Goal: Task Accomplishment & Management: Manage account settings

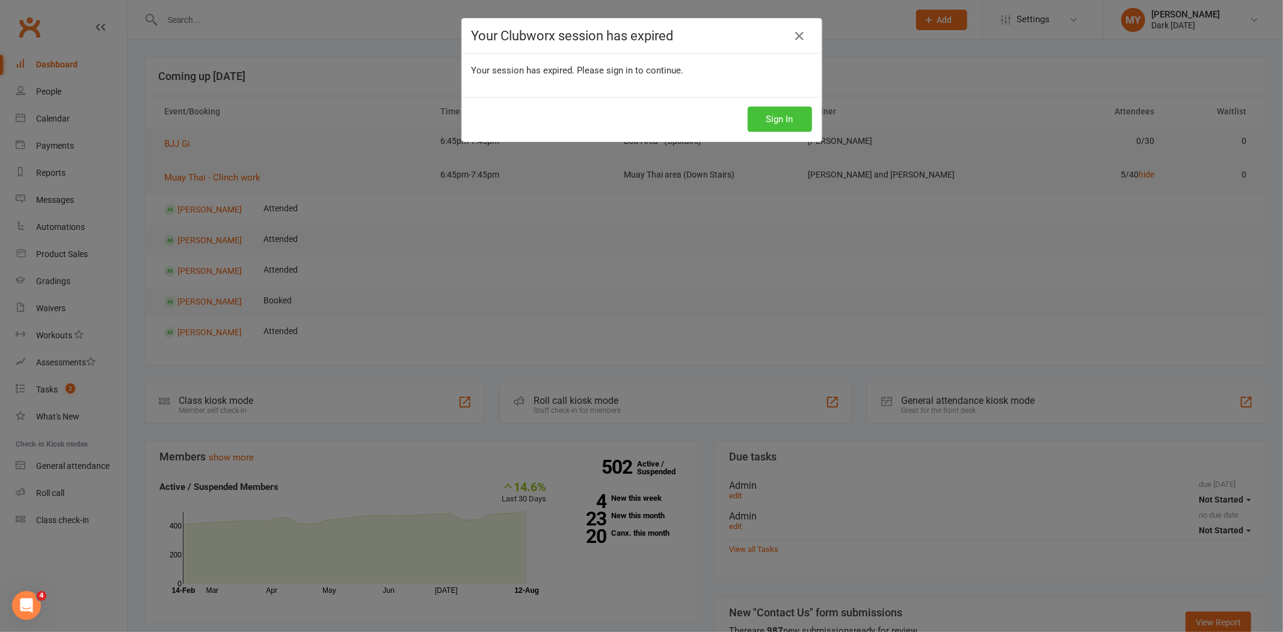
click at [750, 124] on button "Sign In" at bounding box center [780, 118] width 64 height 25
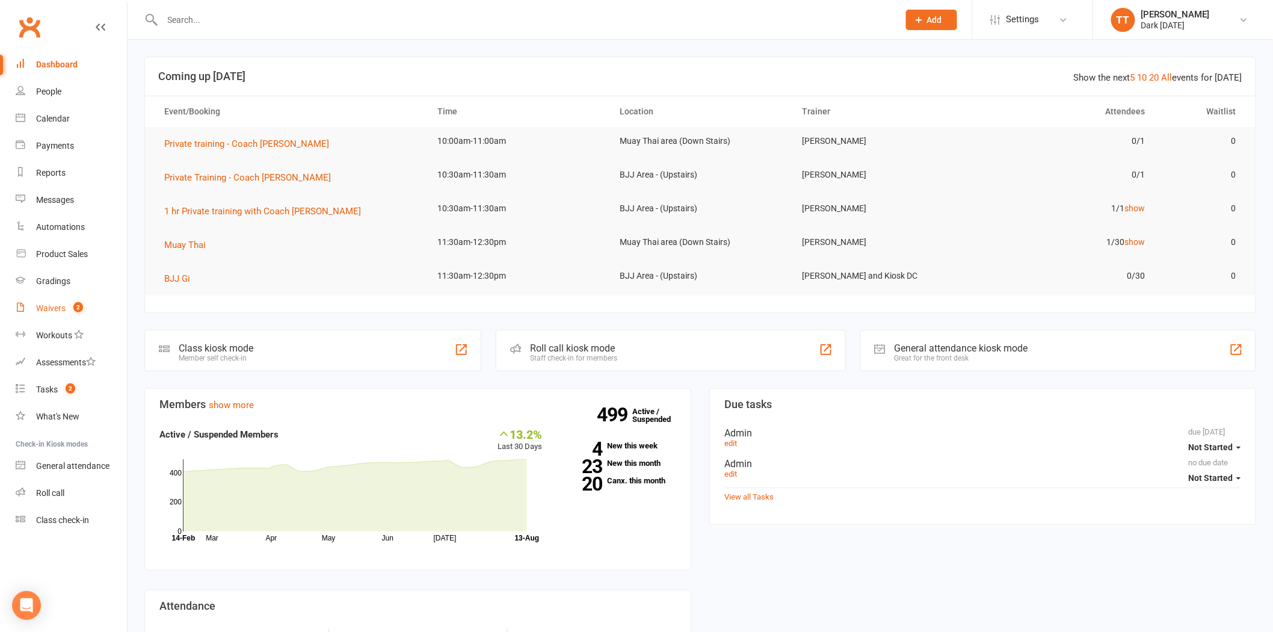
click at [48, 302] on link "Waivers 2" at bounding box center [71, 308] width 111 height 27
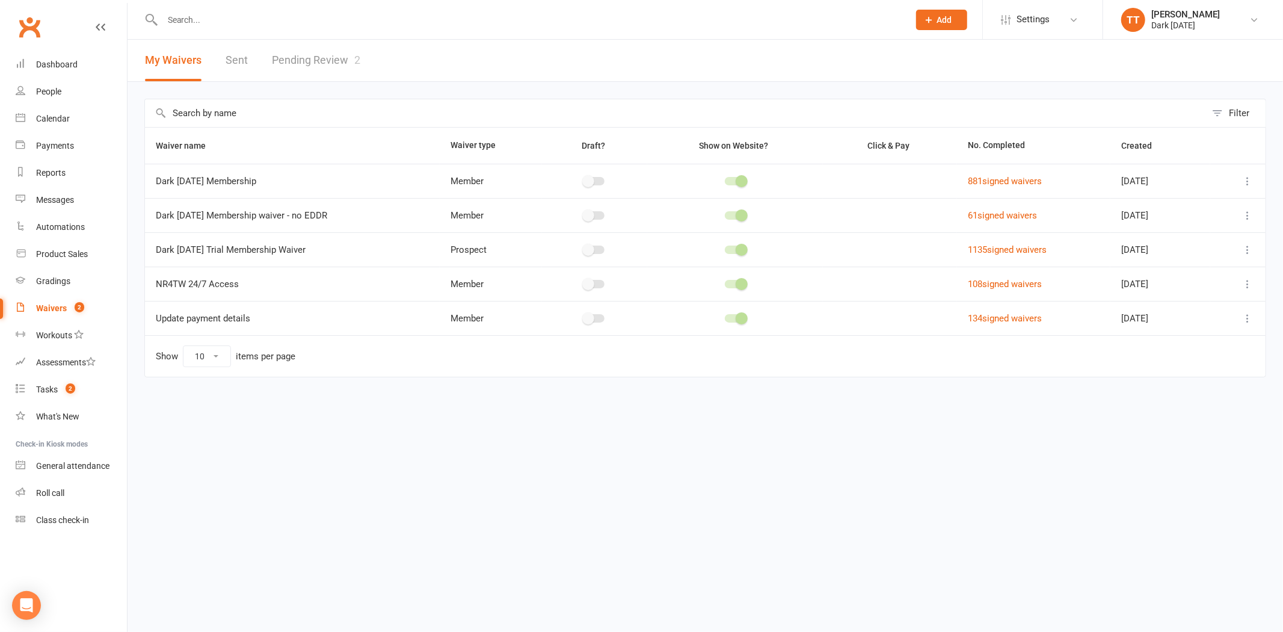
click at [337, 60] on link "Pending Review 2" at bounding box center [316, 61] width 88 height 42
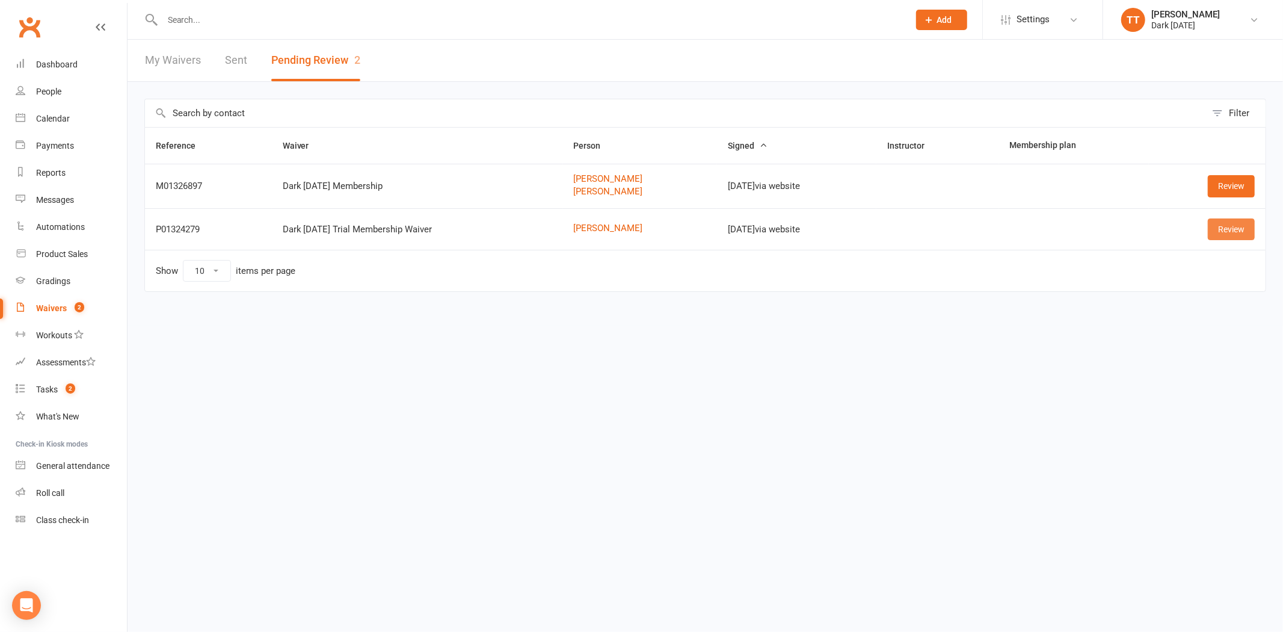
click at [1232, 232] on link "Review" at bounding box center [1231, 229] width 47 height 22
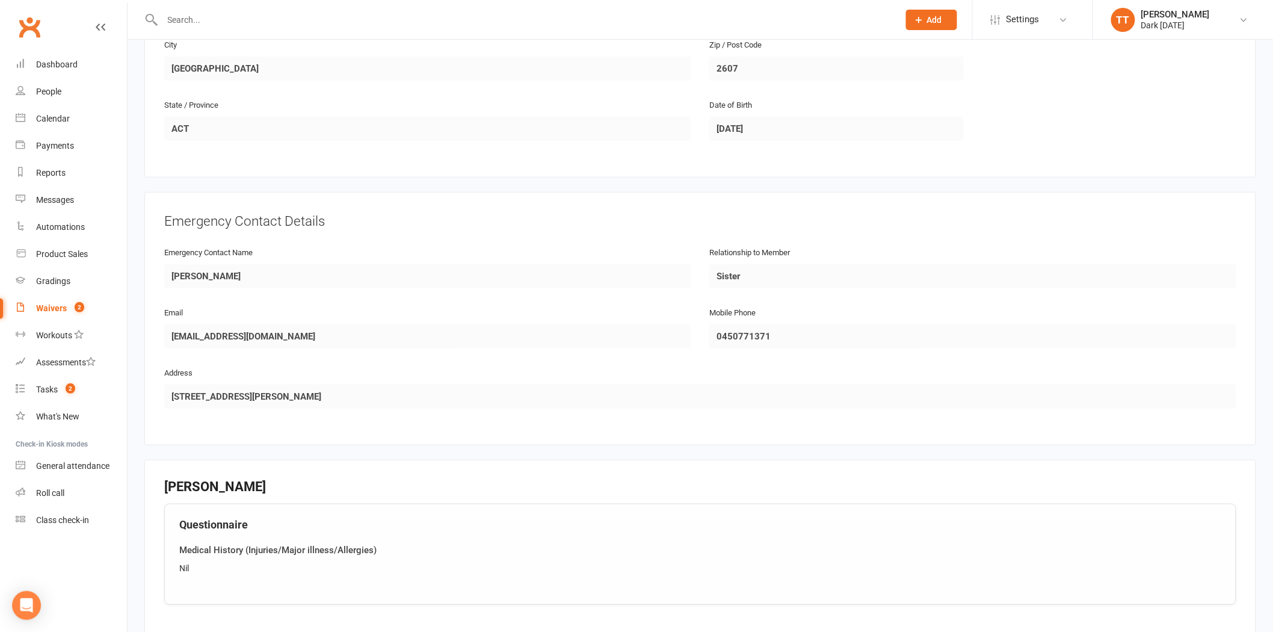
scroll to position [644, 0]
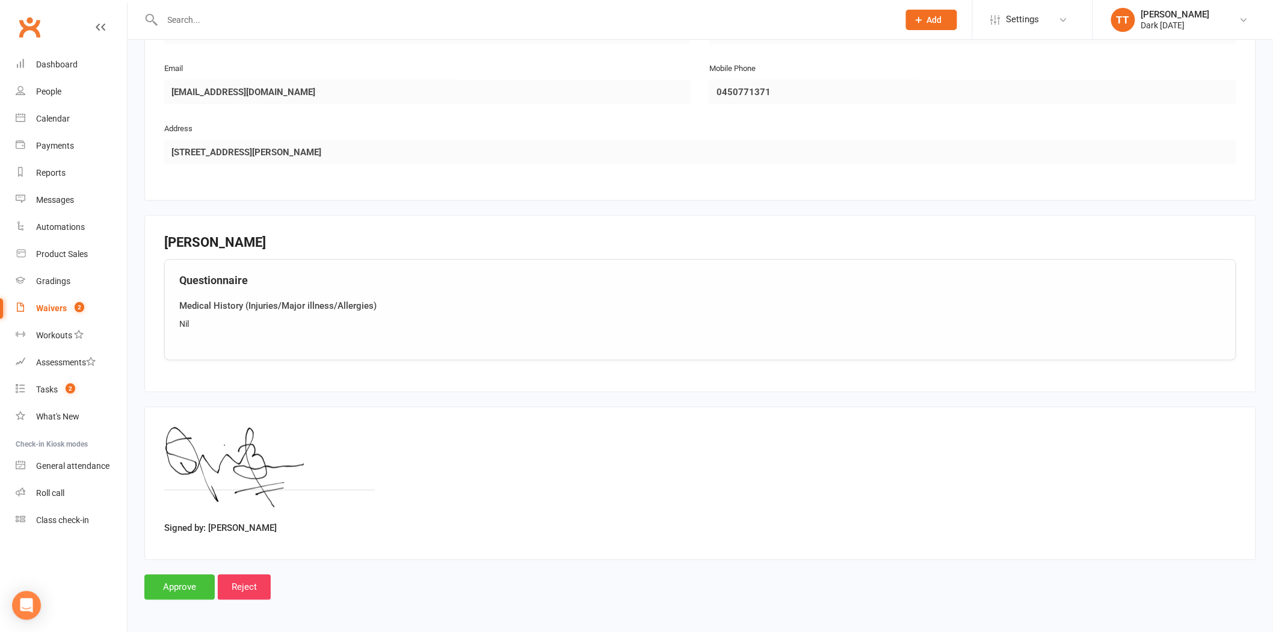
click at [195, 592] on input "Approve" at bounding box center [179, 586] width 70 height 25
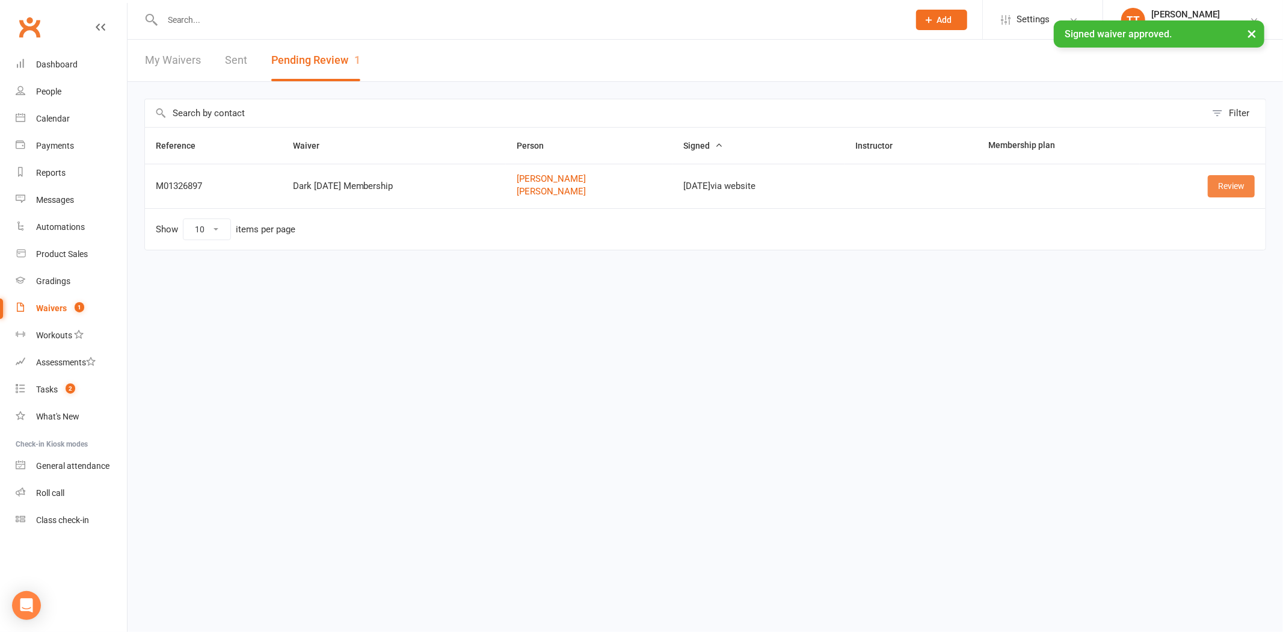
click at [1236, 193] on link "Review" at bounding box center [1231, 186] width 47 height 22
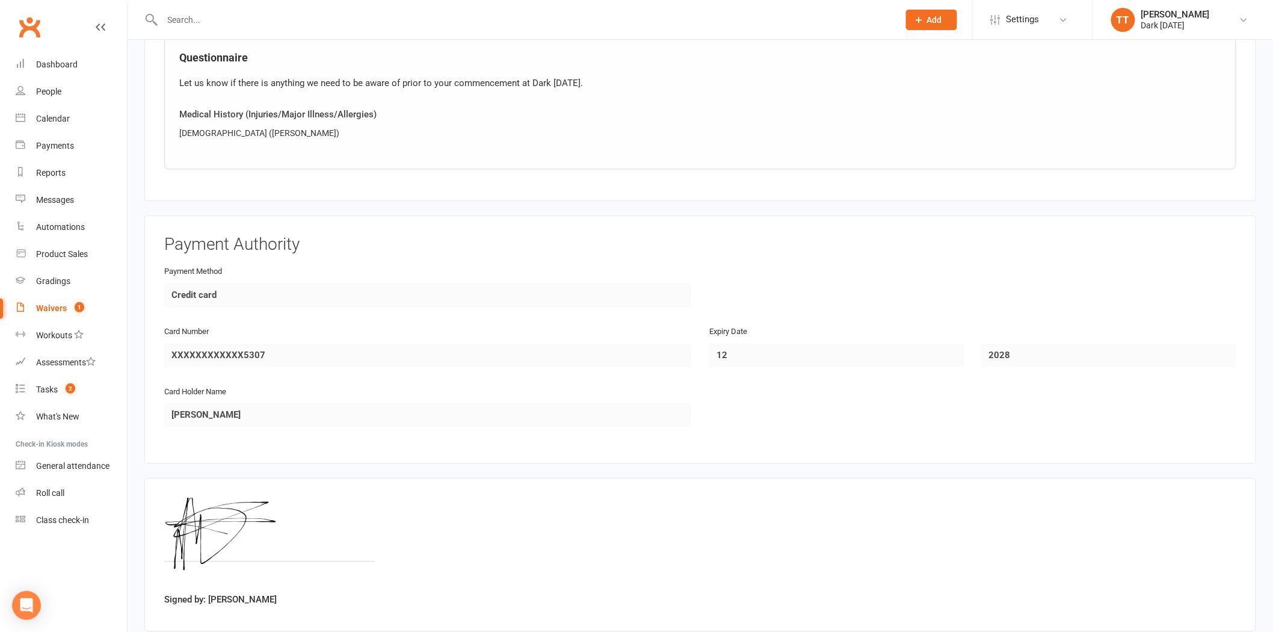
scroll to position [1391, 0]
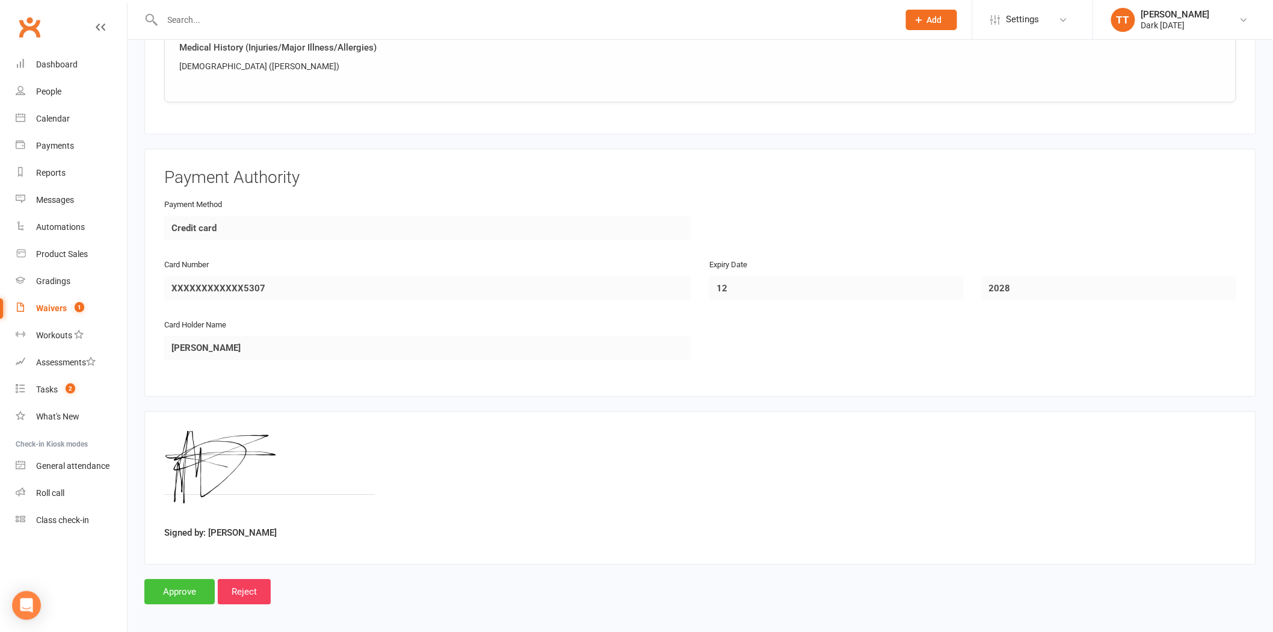
click at [200, 582] on input "Approve" at bounding box center [179, 591] width 70 height 25
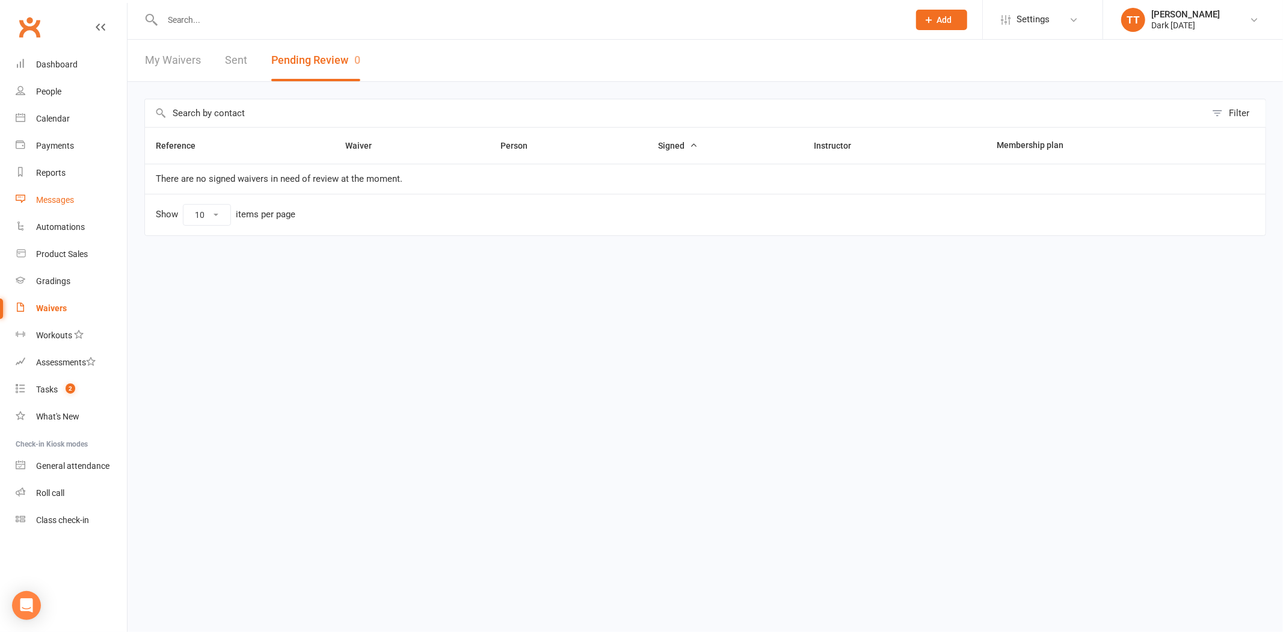
click at [59, 200] on div "Messages" at bounding box center [55, 200] width 38 height 10
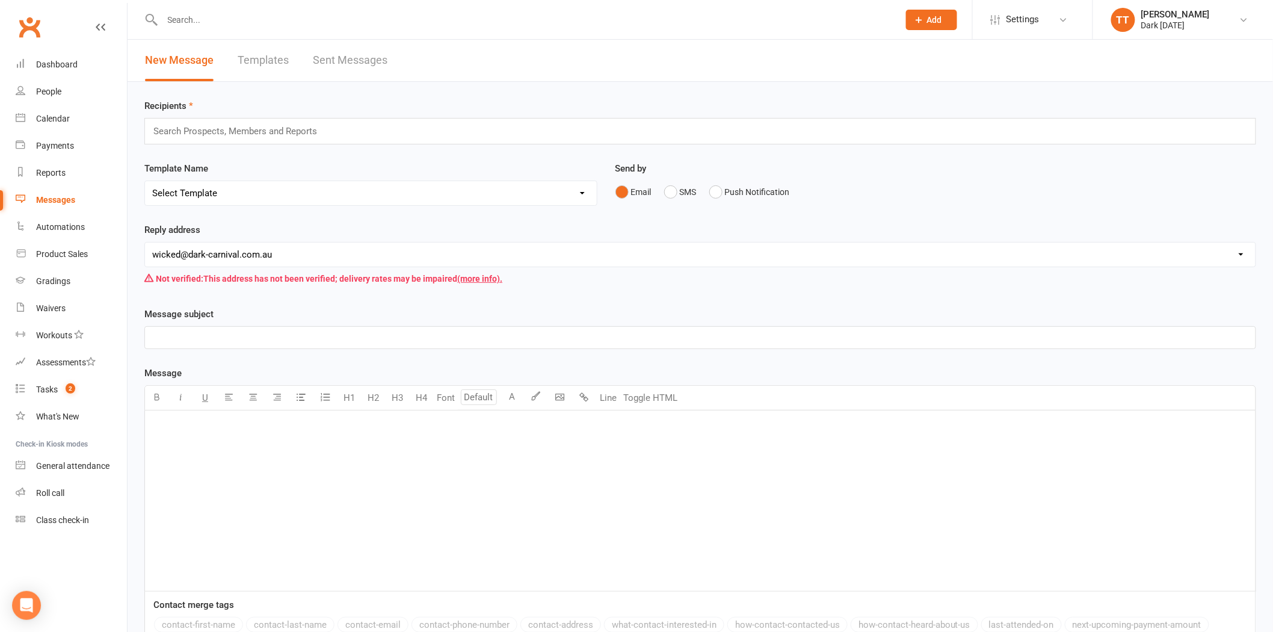
click at [369, 65] on link "Sent Messages" at bounding box center [350, 61] width 75 height 42
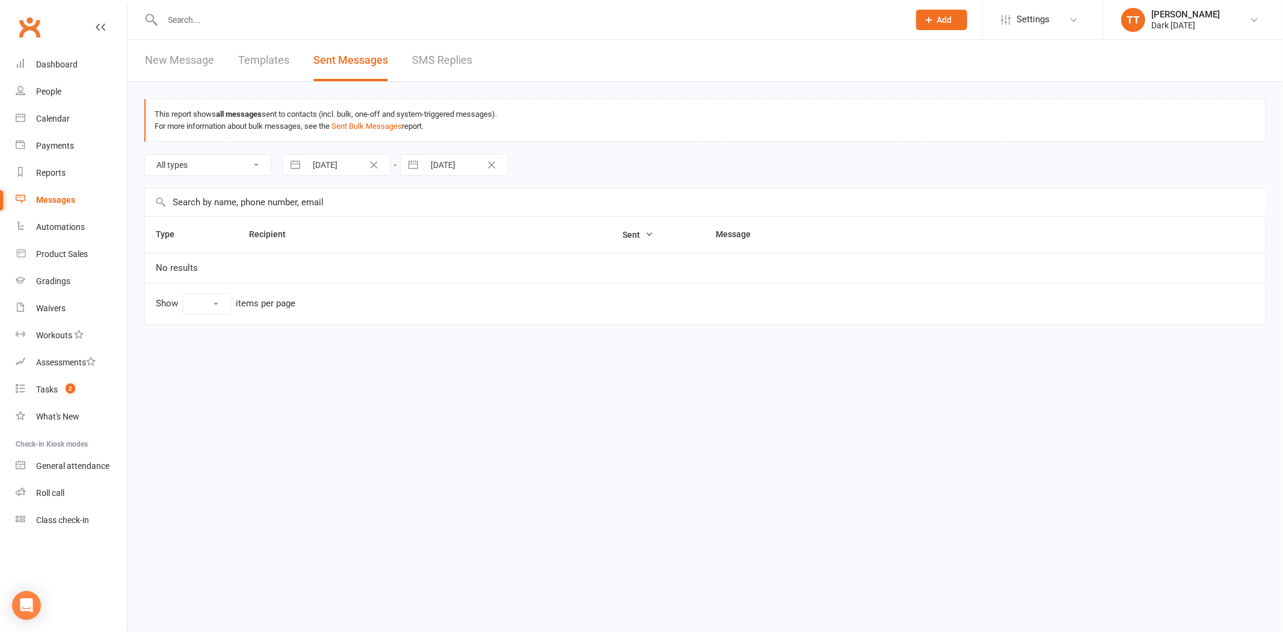
select select "10"
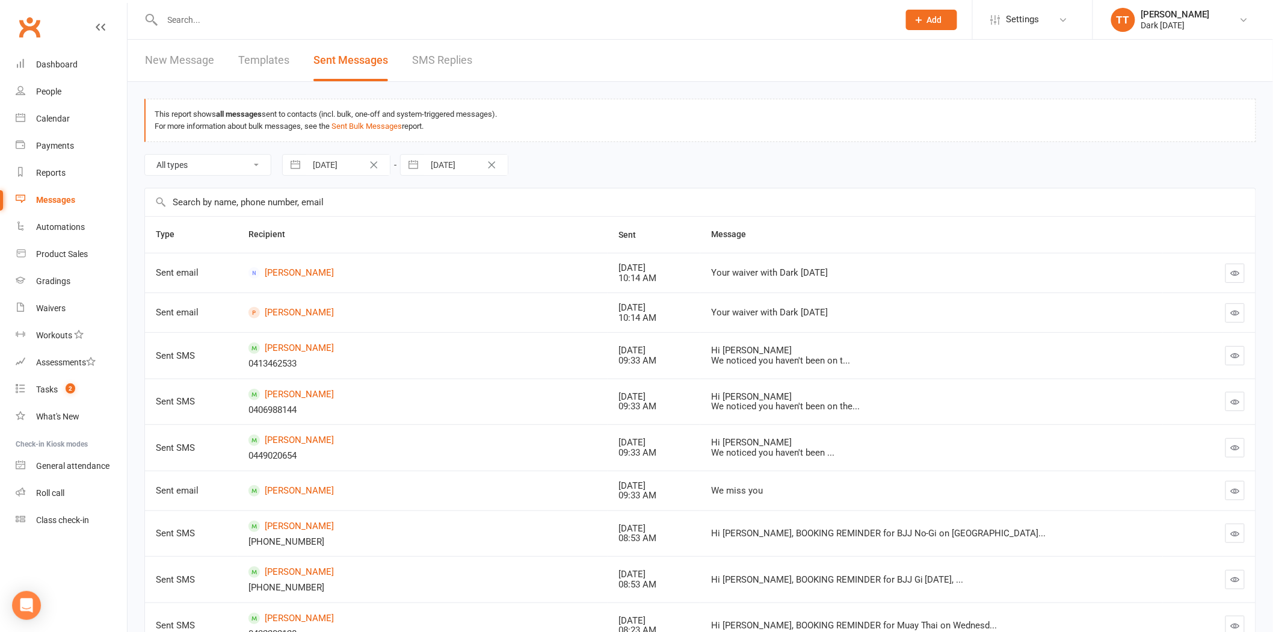
click at [438, 55] on link "SMS Replies" at bounding box center [442, 61] width 60 height 42
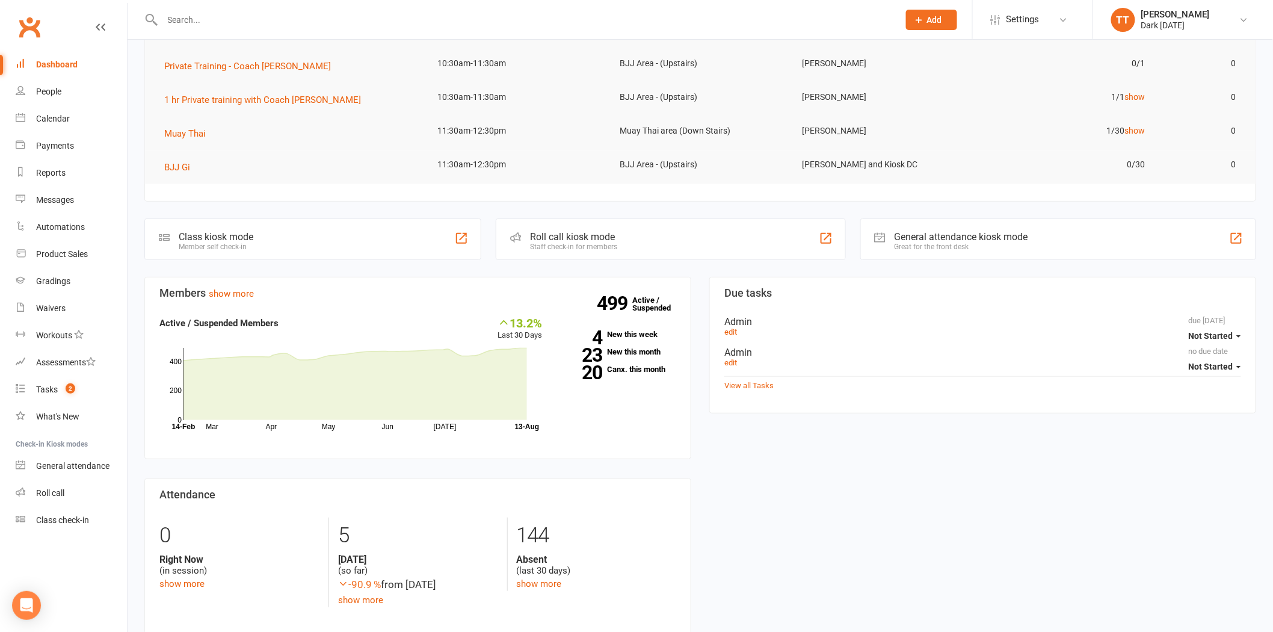
scroll to position [182, 0]
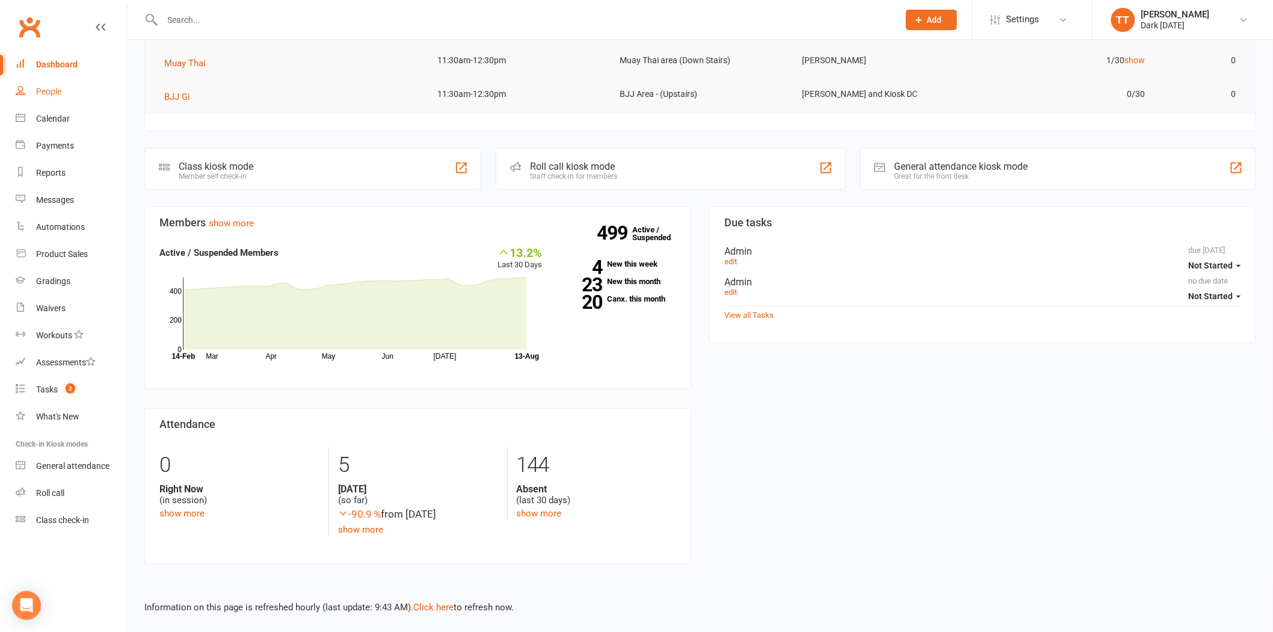
click at [61, 83] on link "People" at bounding box center [71, 91] width 111 height 27
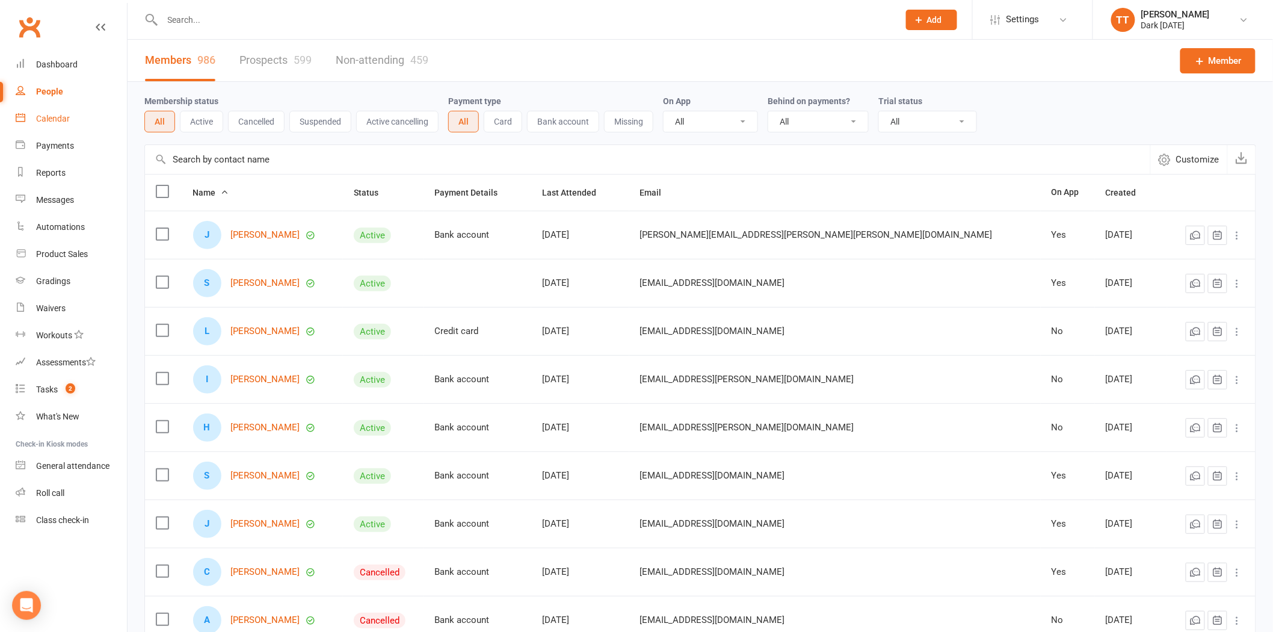
click at [63, 120] on div "Calendar" at bounding box center [53, 119] width 34 height 10
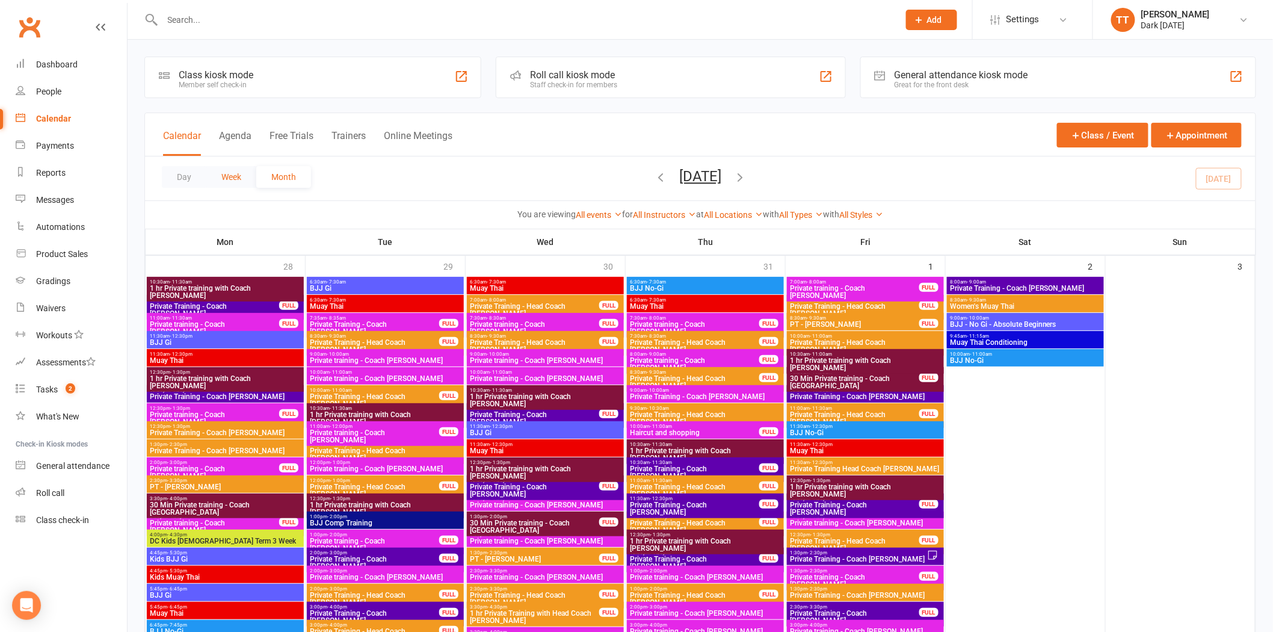
click at [232, 177] on button "Week" at bounding box center [231, 177] width 50 height 22
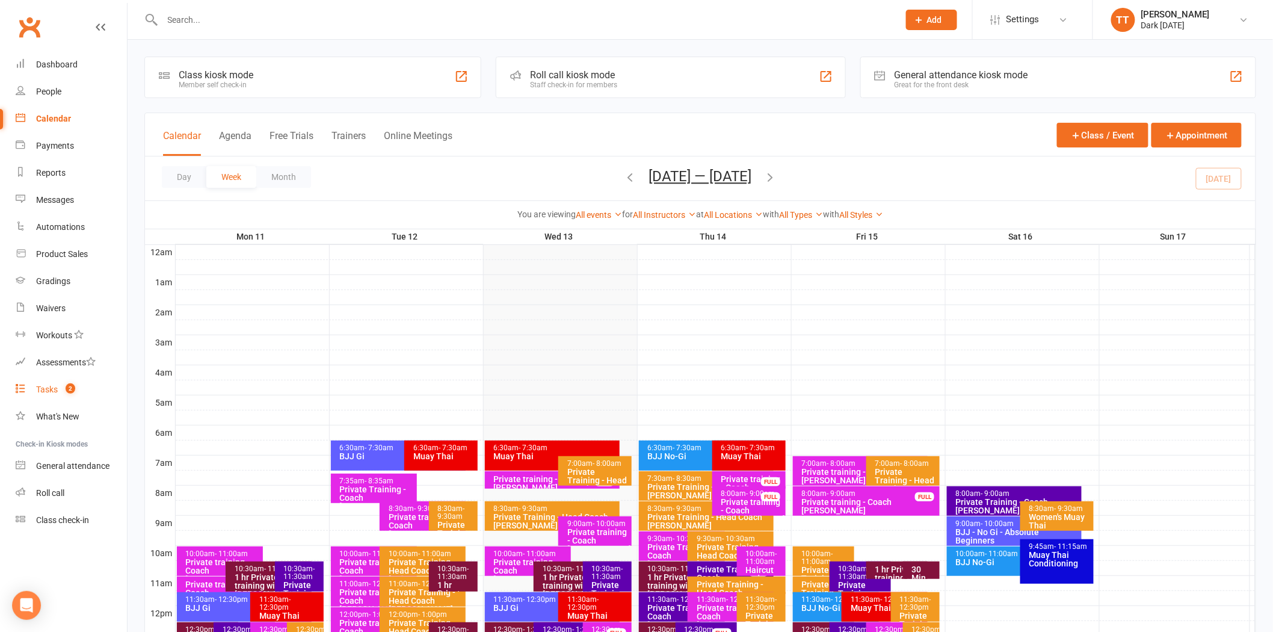
click at [52, 391] on div "Tasks" at bounding box center [47, 389] width 22 height 10
